Goal: Find specific page/section: Find specific page/section

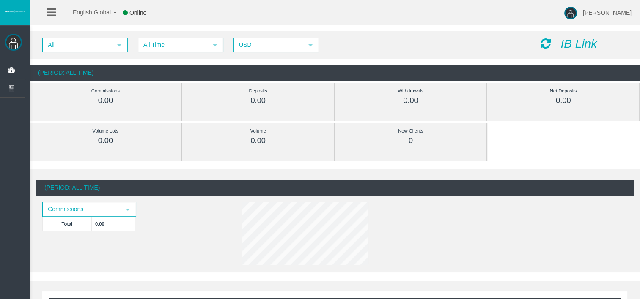
click at [563, 44] on icon "IB Link" at bounding box center [578, 43] width 36 height 13
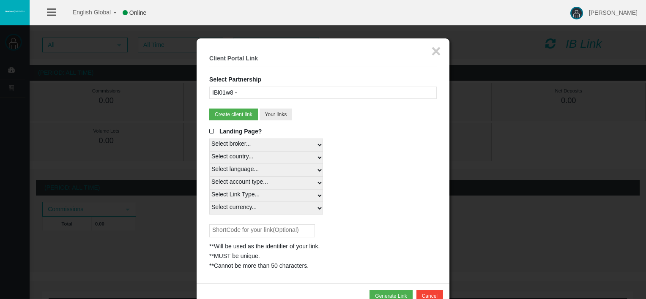
click at [282, 93] on div "IBl01w8 -" at bounding box center [323, 93] width 228 height 12
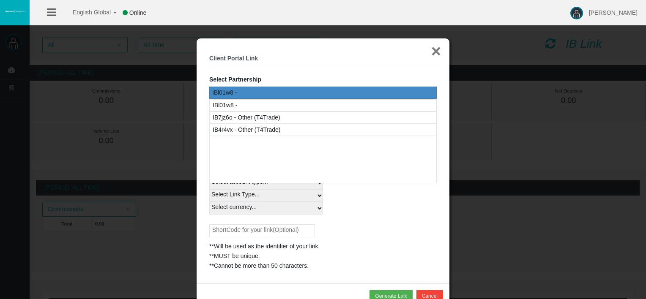
click at [438, 52] on button "×" at bounding box center [436, 51] width 10 height 17
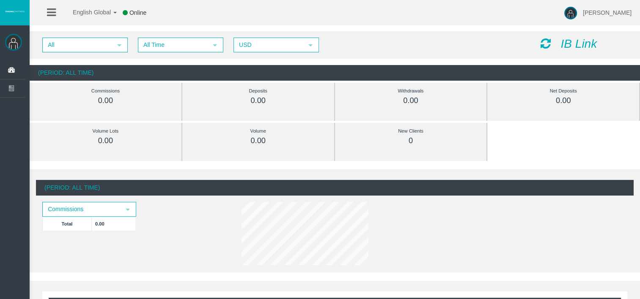
click at [565, 46] on icon "IB Link" at bounding box center [578, 43] width 36 height 13
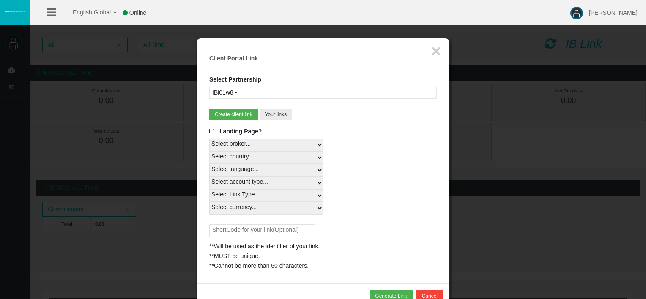
click at [402, 94] on div "IBl01w8 -" at bounding box center [323, 93] width 228 height 12
